Goal: Information Seeking & Learning: Learn about a topic

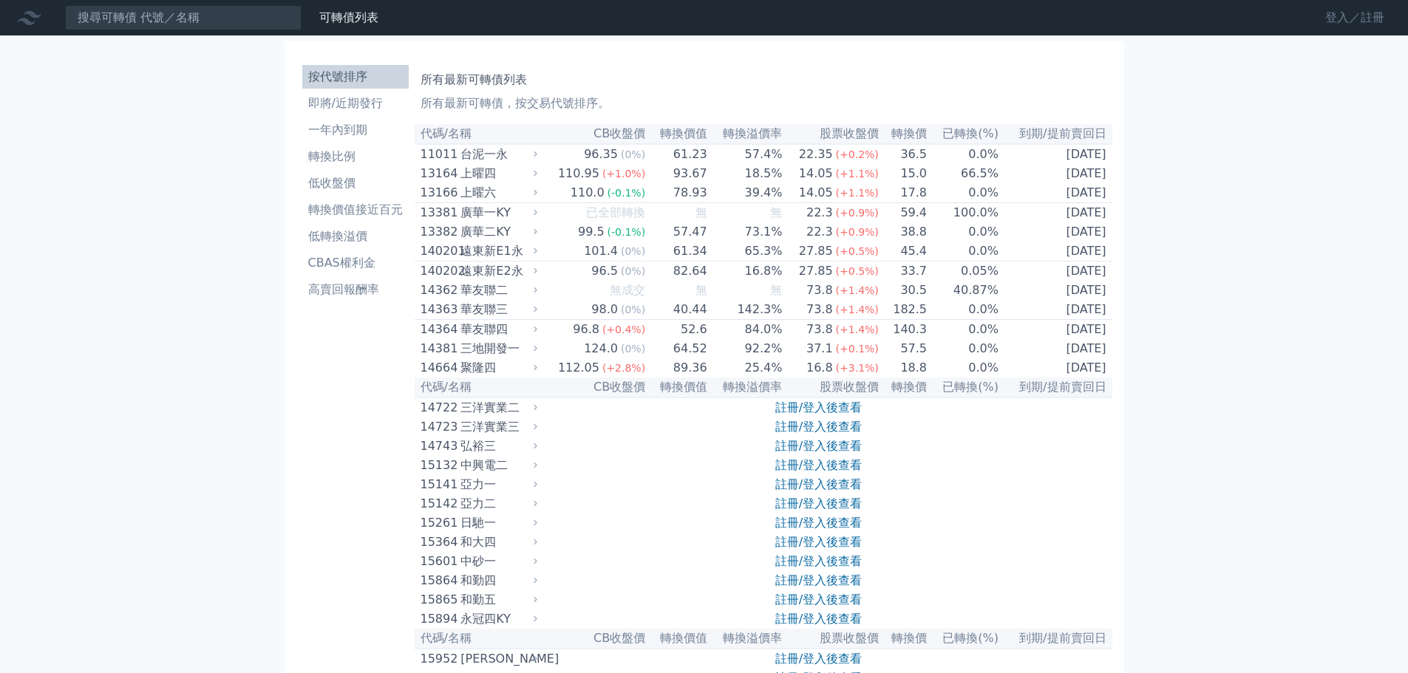
click at [1333, 18] on link "登入／註冊" at bounding box center [1354, 18] width 83 height 24
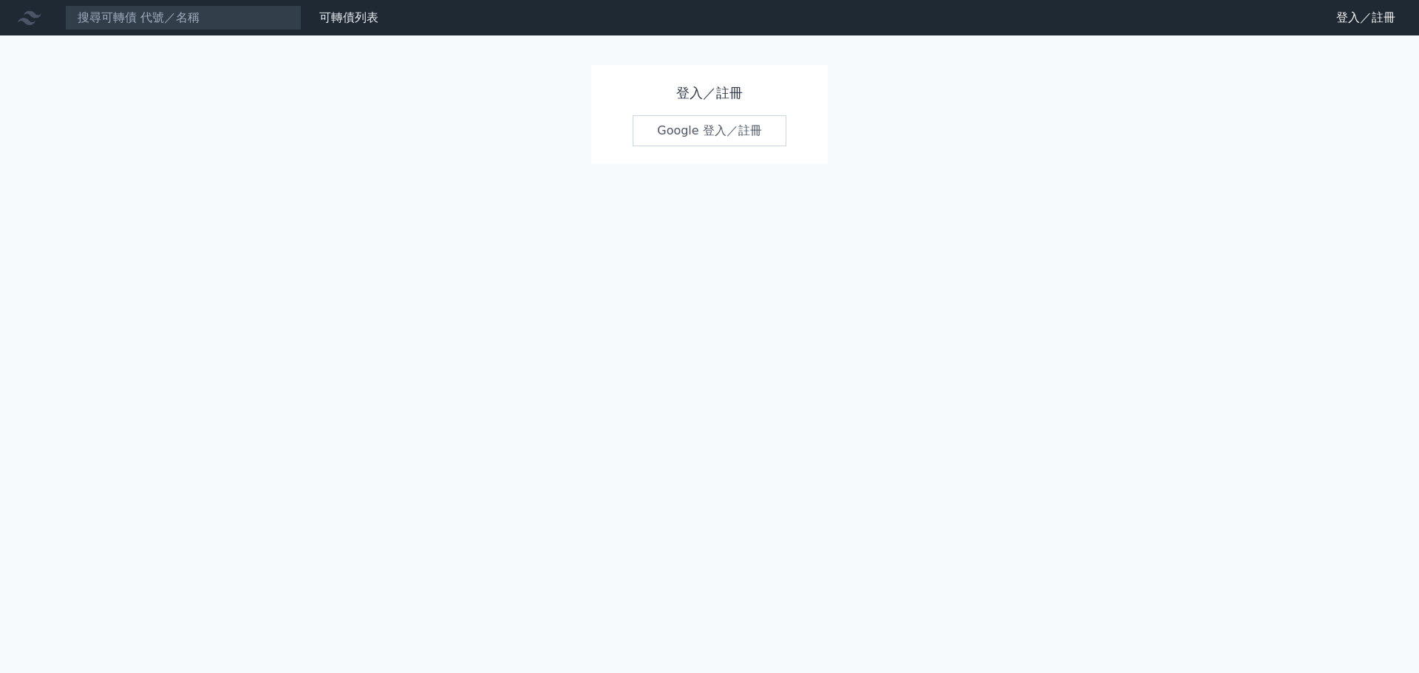
click at [725, 132] on link "Google 登入／註冊" at bounding box center [710, 130] width 154 height 31
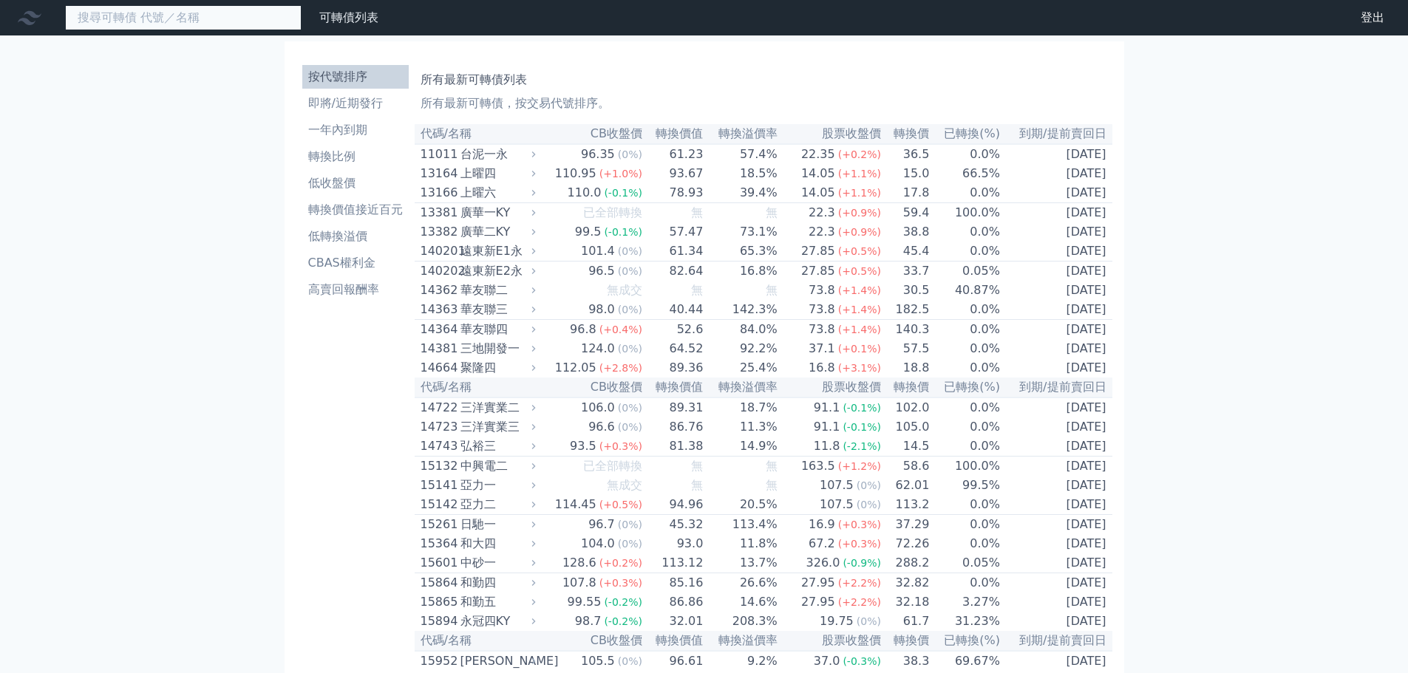
click at [99, 12] on input at bounding box center [183, 17] width 237 height 25
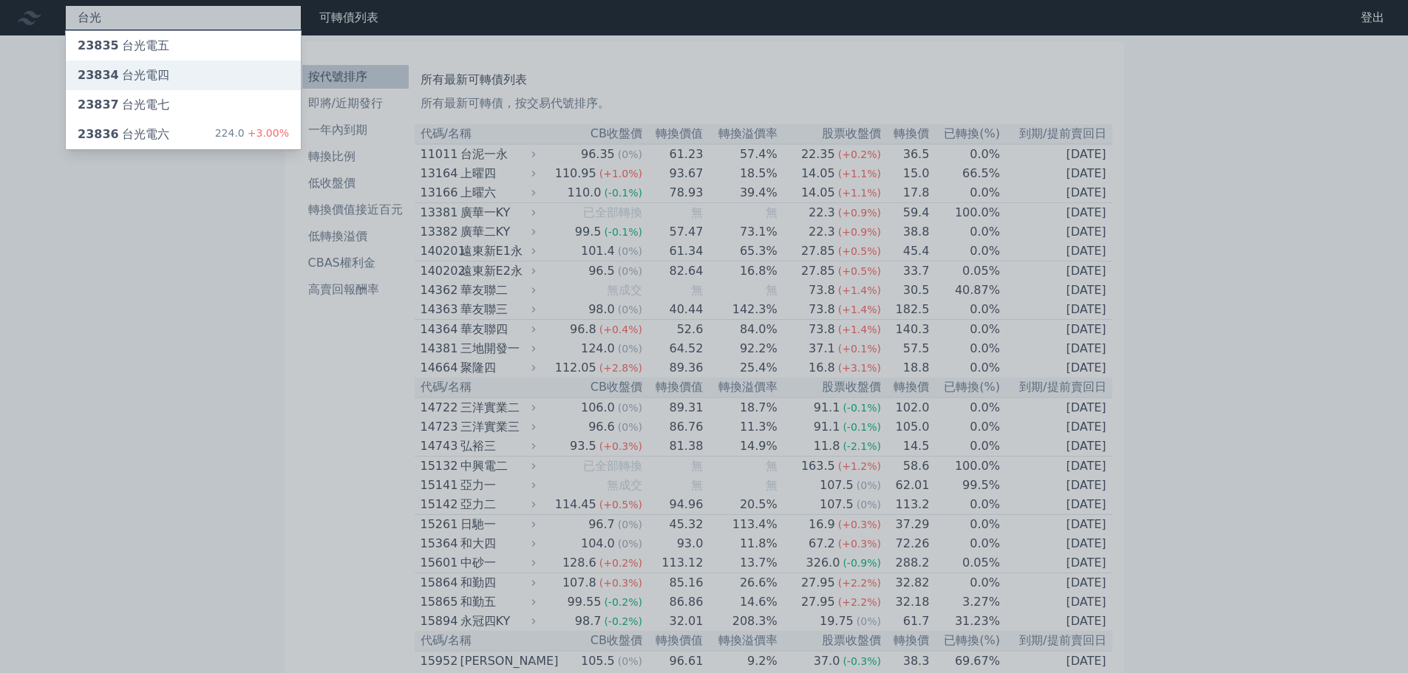
type input "台光"
click at [147, 72] on div "23834 台光電四" at bounding box center [124, 76] width 92 height 18
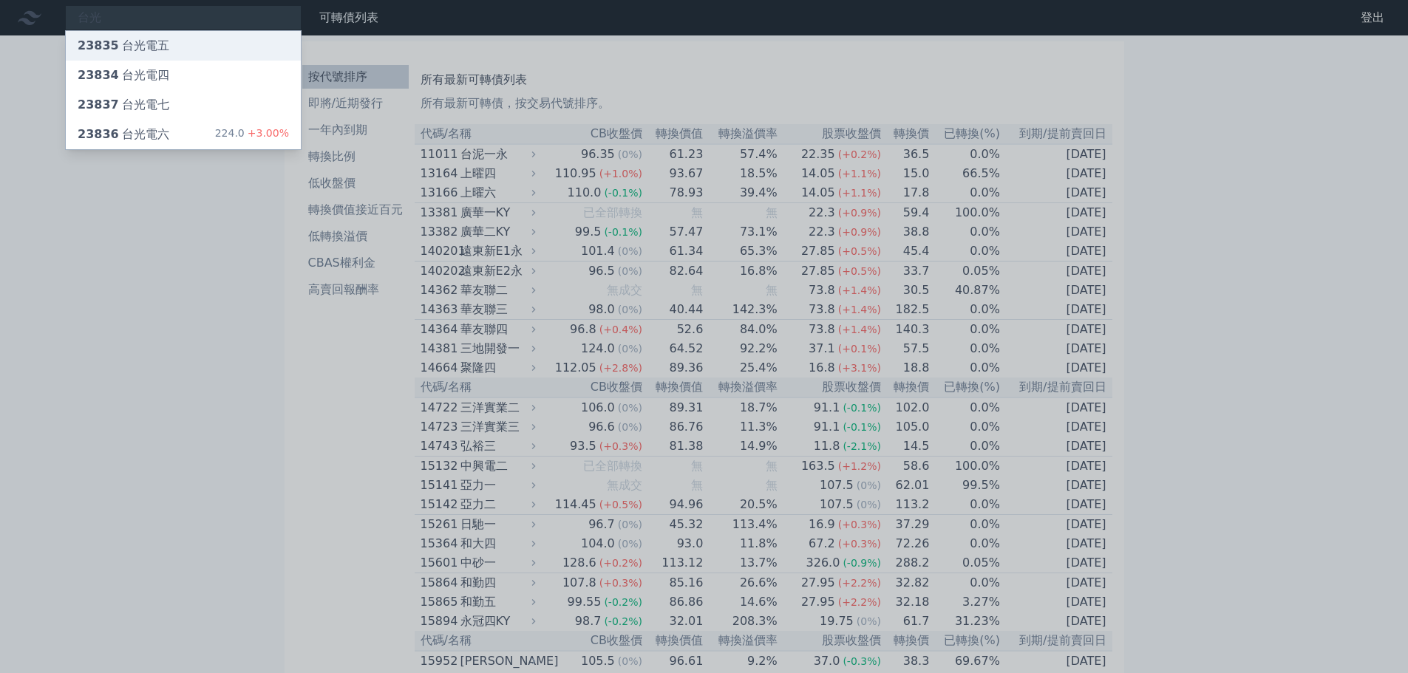
click at [172, 46] on div "23835 台光電五" at bounding box center [183, 46] width 235 height 30
click at [180, 136] on div "23836 台光電六 224.0 +3.00%" at bounding box center [183, 135] width 235 height 30
click at [142, 111] on div "23837 台光電七" at bounding box center [124, 105] width 92 height 18
click at [161, 139] on div "23836 台光電六" at bounding box center [124, 135] width 92 height 18
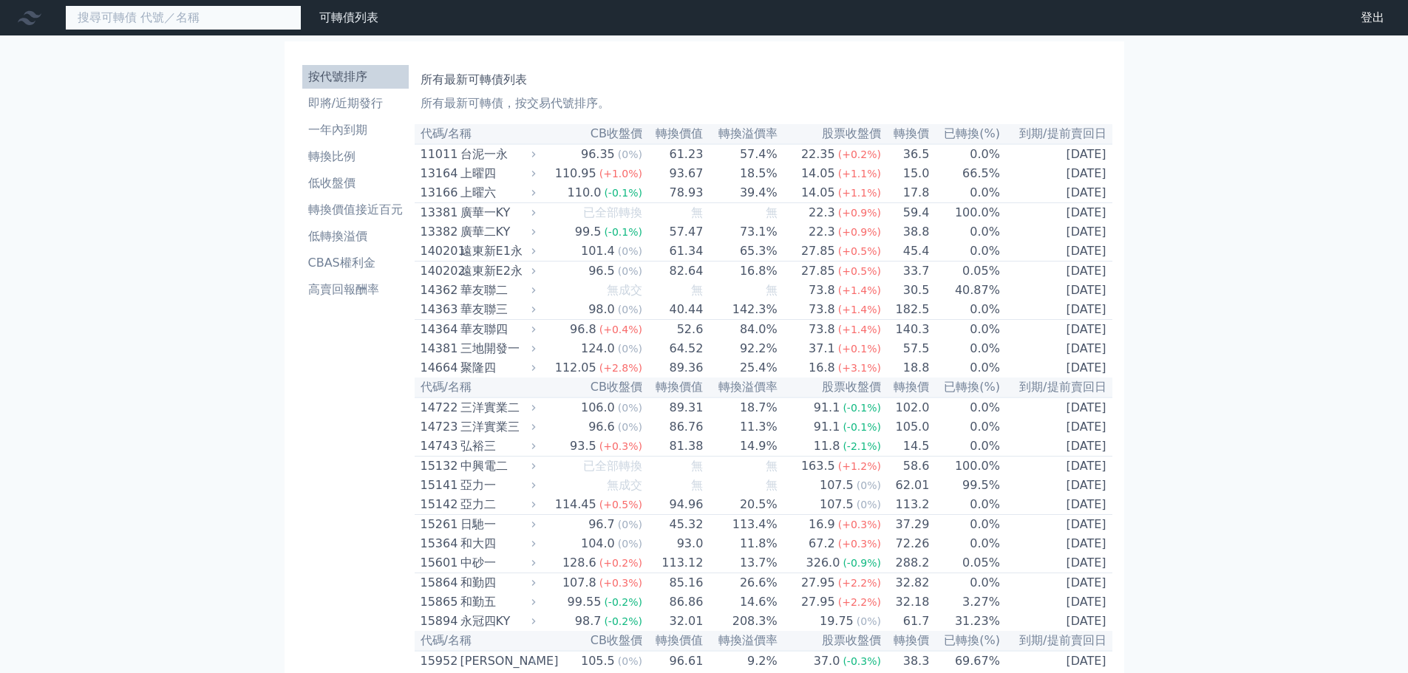
click at [168, 18] on input at bounding box center [183, 17] width 237 height 25
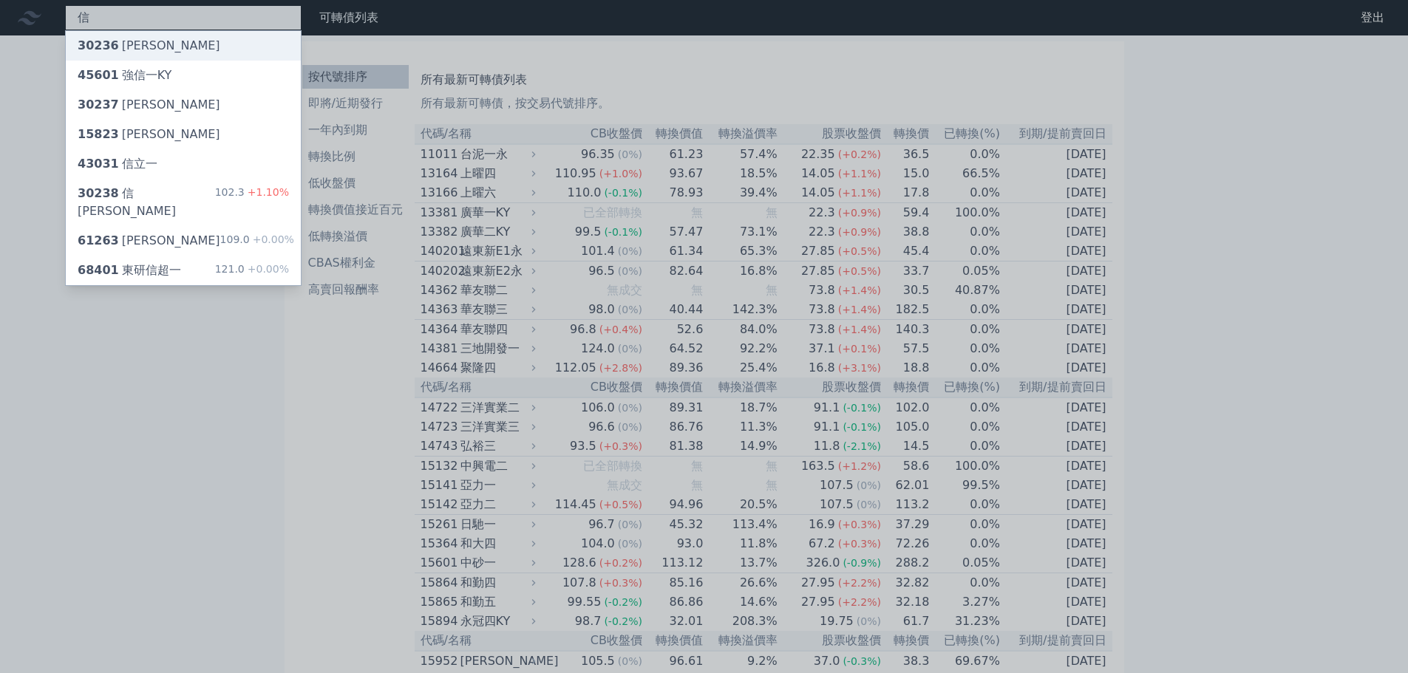
type input "信"
click at [150, 56] on div "30236 信邦六" at bounding box center [183, 46] width 235 height 30
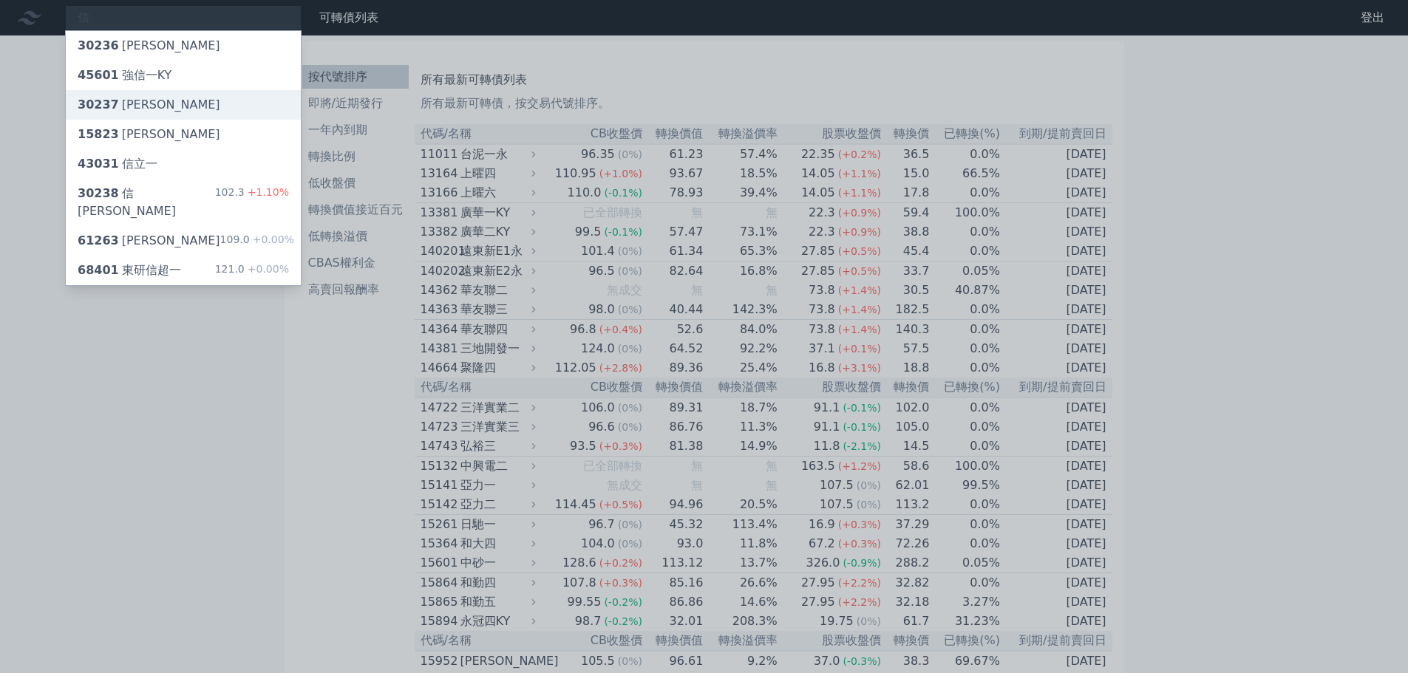
click at [166, 102] on div "30237 信邦七" at bounding box center [183, 105] width 235 height 30
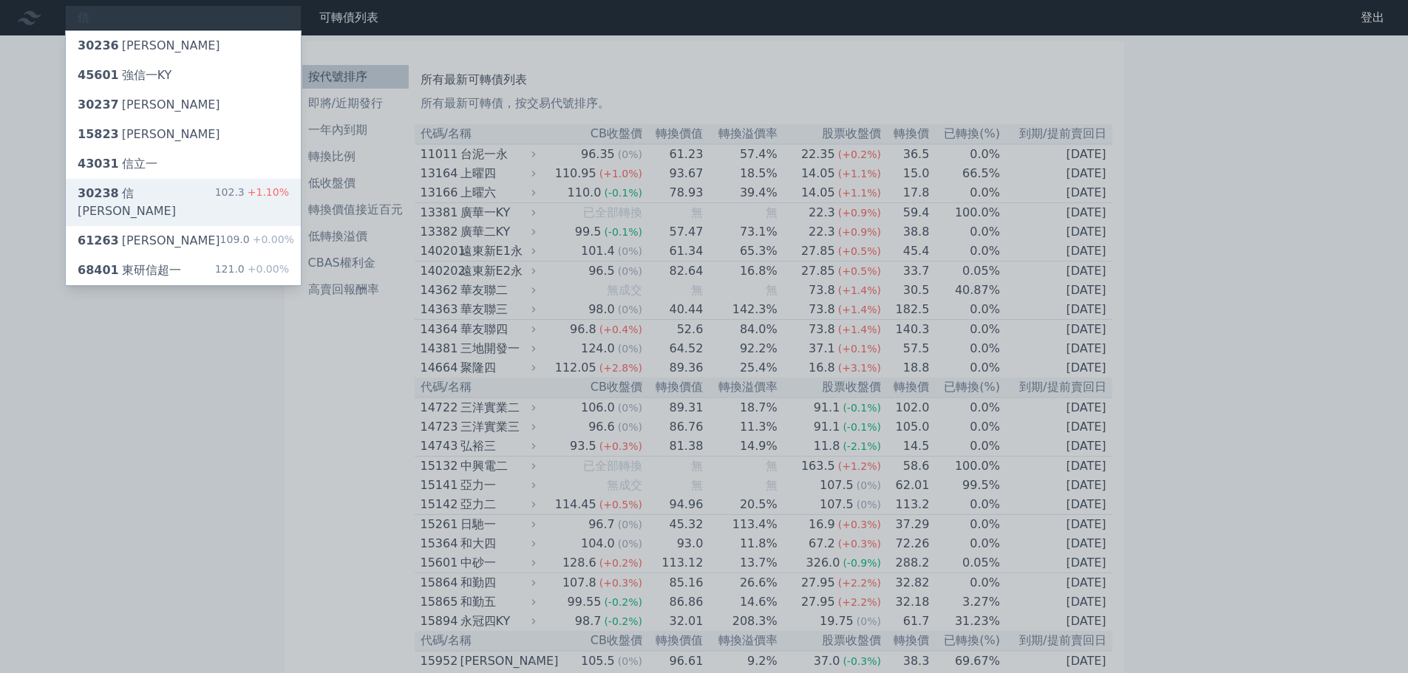
drag, startPoint x: 161, startPoint y: 192, endPoint x: 173, endPoint y: 193, distance: 11.8
click at [161, 191] on div "30238 信邦八 102.3 +1.10%" at bounding box center [183, 202] width 235 height 47
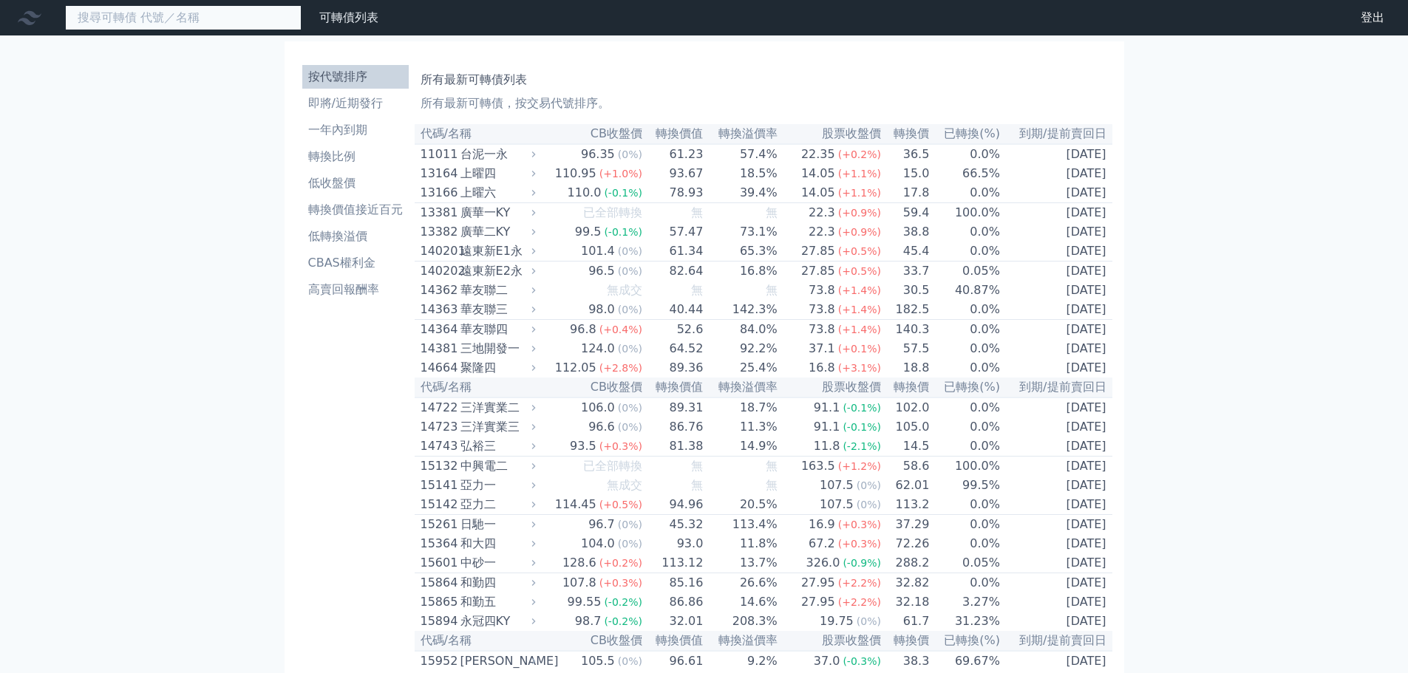
click at [160, 18] on input at bounding box center [183, 17] width 237 height 25
click at [161, 12] on input at bounding box center [183, 17] width 237 height 25
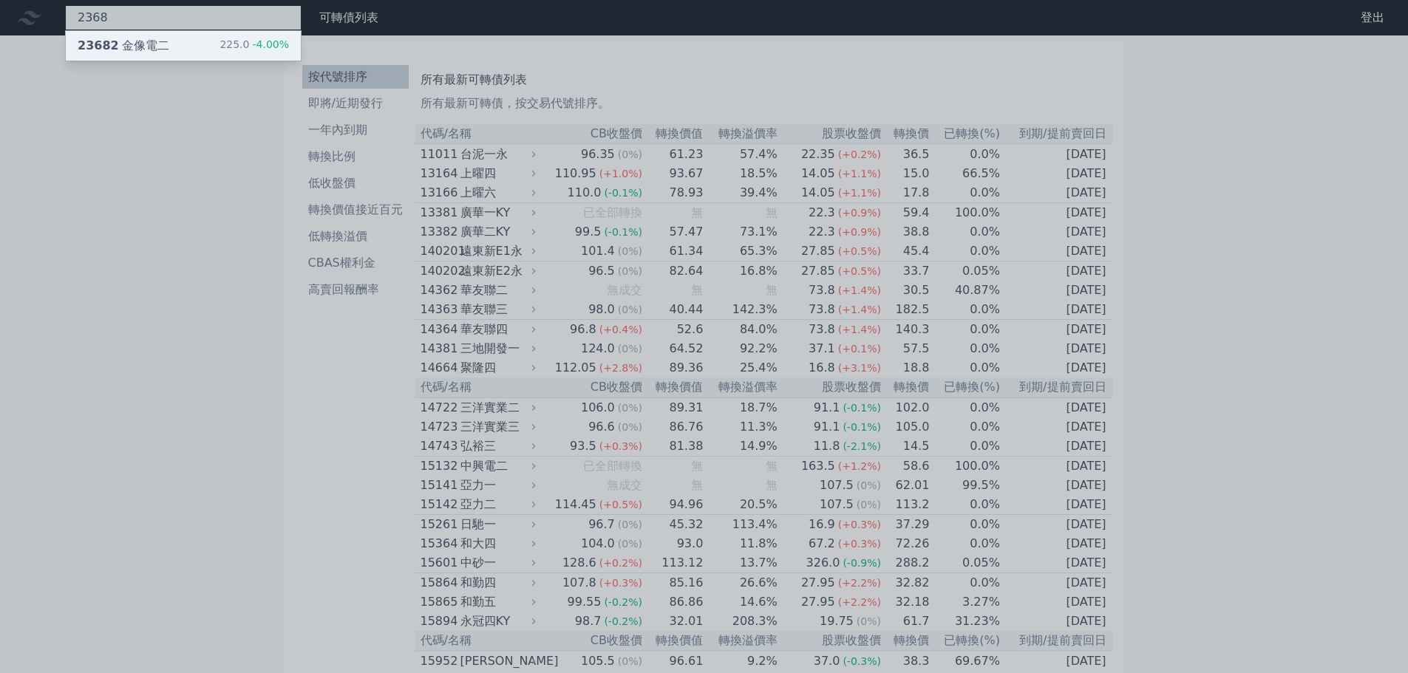
type input "2368"
click at [152, 37] on div "23682 金像電二" at bounding box center [124, 46] width 92 height 18
